Goal: Task Accomplishment & Management: Manage account settings

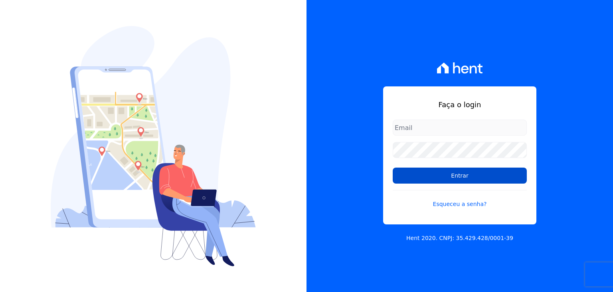
type input "[EMAIL_ADDRESS][DOMAIN_NAME]"
click at [462, 176] on input "Entrar" at bounding box center [460, 175] width 134 height 16
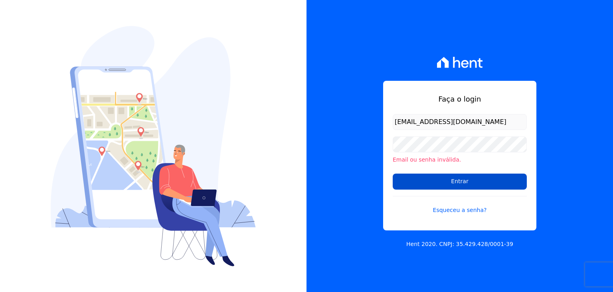
click at [450, 174] on input "Entrar" at bounding box center [460, 181] width 134 height 16
click at [508, 119] on input "[EMAIL_ADDRESS][DOMAIN_NAME]" at bounding box center [460, 122] width 134 height 16
click at [498, 180] on input "Entrar" at bounding box center [460, 181] width 134 height 16
click at [462, 213] on link "Esqueceu a senha?" at bounding box center [460, 205] width 134 height 18
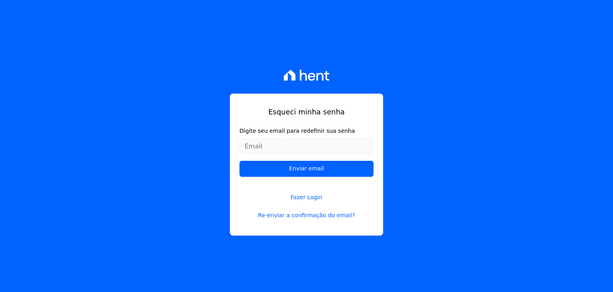
type input "[EMAIL_ADDRESS][DOMAIN_NAME]"
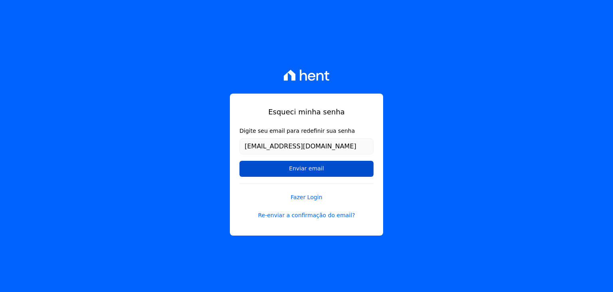
click at [303, 166] on input "Enviar email" at bounding box center [307, 169] width 134 height 16
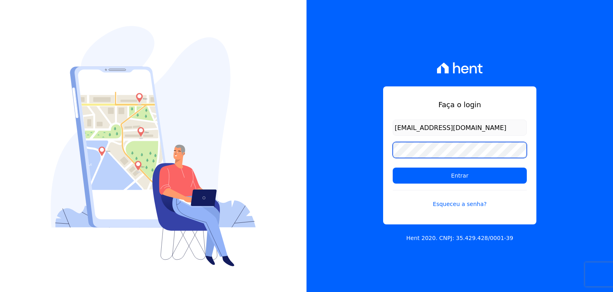
click at [388, 149] on div "Faça o login administracao@vilaurbe.com.br Entrar Esqueceu a senha?" at bounding box center [459, 155] width 153 height 138
click at [366, 139] on div "Faça o login administracao@vilaurbe.com.br Entrar Esqueceu a senha? Hent 2020. …" at bounding box center [460, 146] width 307 height 292
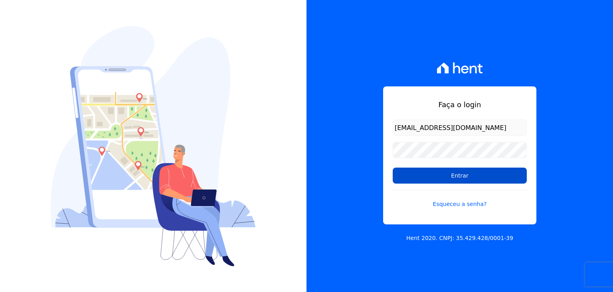
click at [409, 178] on input "Entrar" at bounding box center [460, 175] width 134 height 16
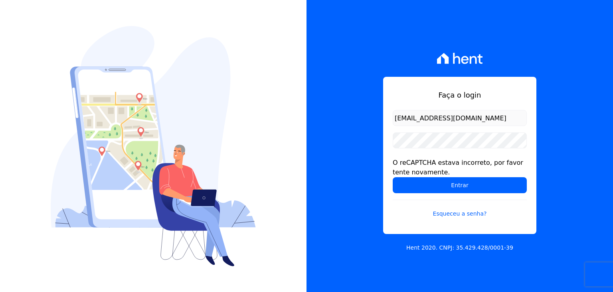
click at [358, 149] on div "Faça o login [EMAIL_ADDRESS][DOMAIN_NAME] O reCAPTCHA estava incorreto, por fav…" at bounding box center [460, 146] width 307 height 292
